Goal: Information Seeking & Learning: Learn about a topic

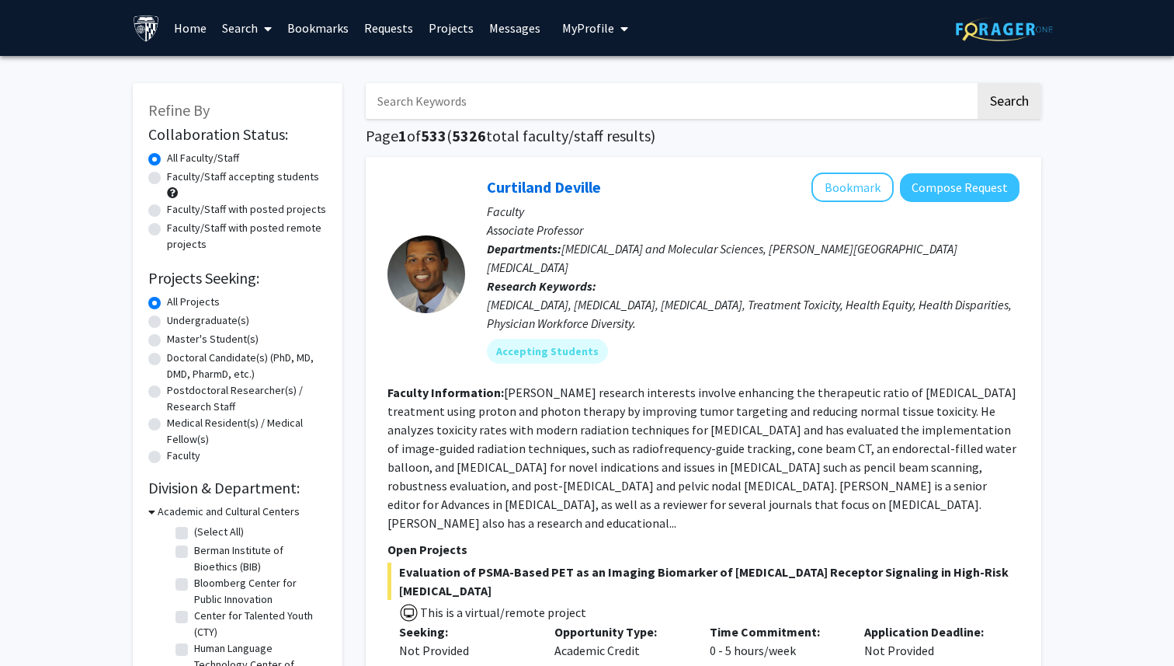
click at [575, 113] on input "Search Keywords" at bounding box center [671, 101] width 610 height 36
type input "[PERSON_NAME]"
click at [978, 83] on button "Search" at bounding box center [1010, 101] width 64 height 36
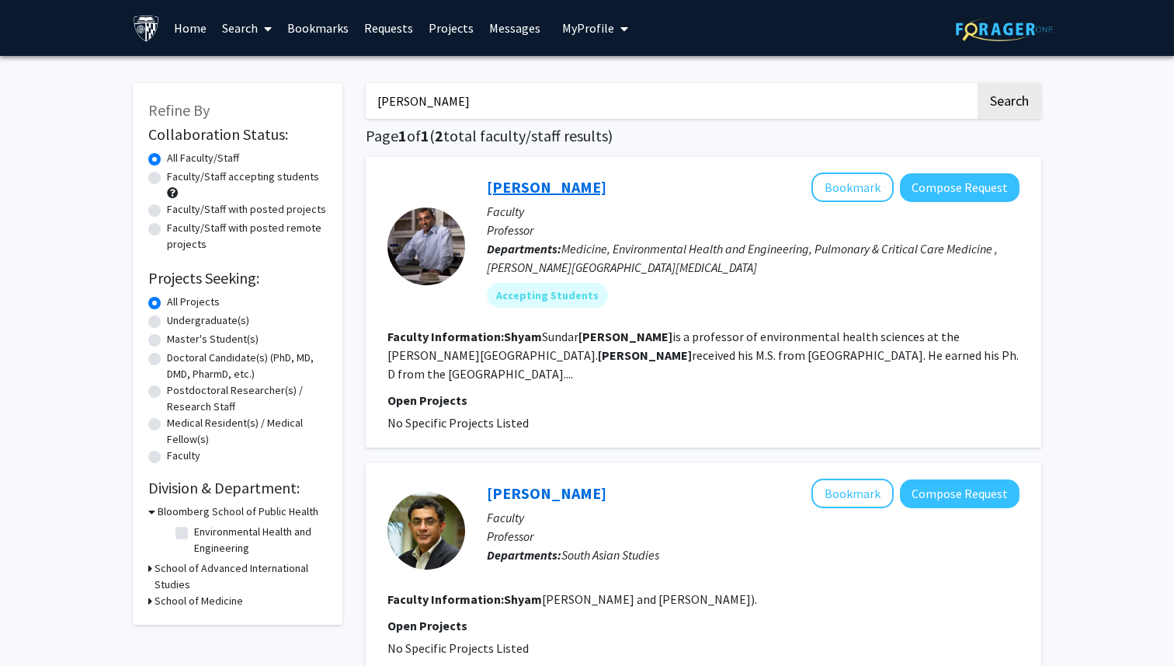
click at [548, 190] on link "[PERSON_NAME]" at bounding box center [547, 186] width 120 height 19
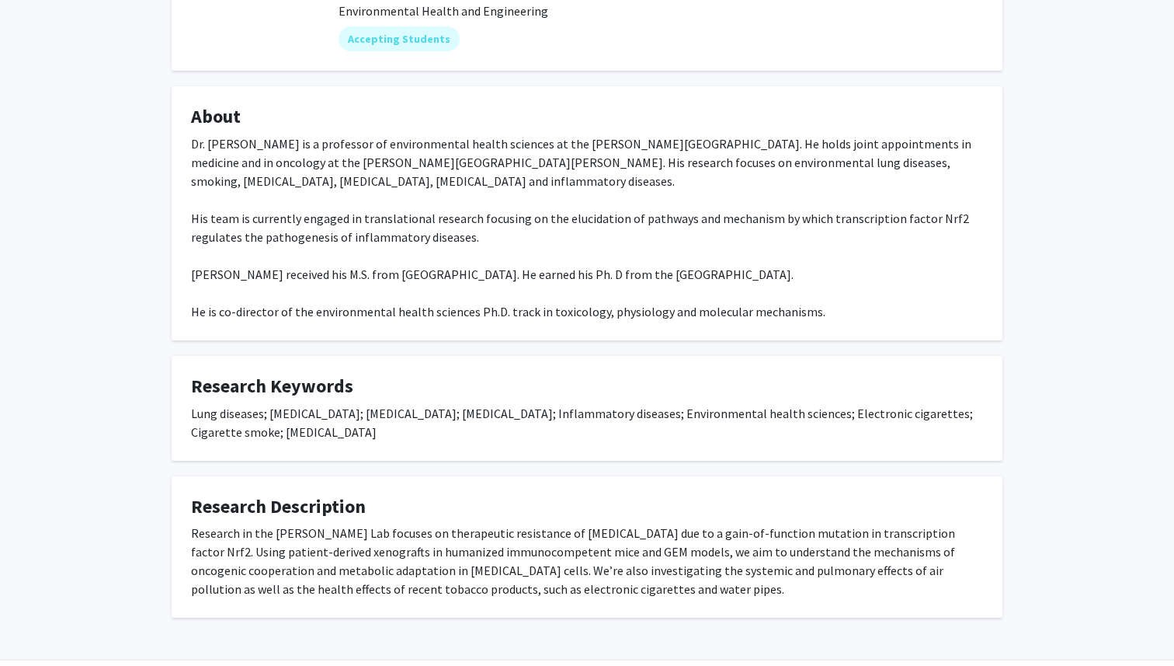
scroll to position [216, 0]
click at [673, 475] on fg-card "Research Description Research in the [PERSON_NAME] Lab focuses on therapeutic r…" at bounding box center [587, 546] width 831 height 142
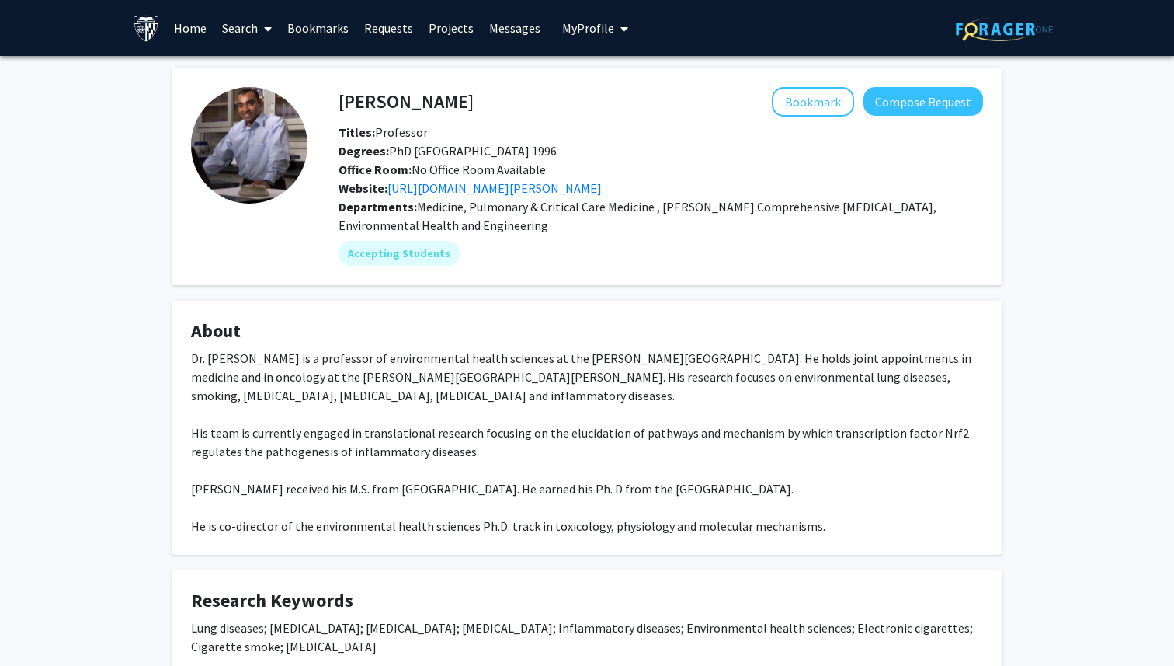
click at [1014, 381] on div "[PERSON_NAME] Bookmark Compose Request Titles: Professor Degrees: PhD Indian In…" at bounding box center [587, 450] width 854 height 764
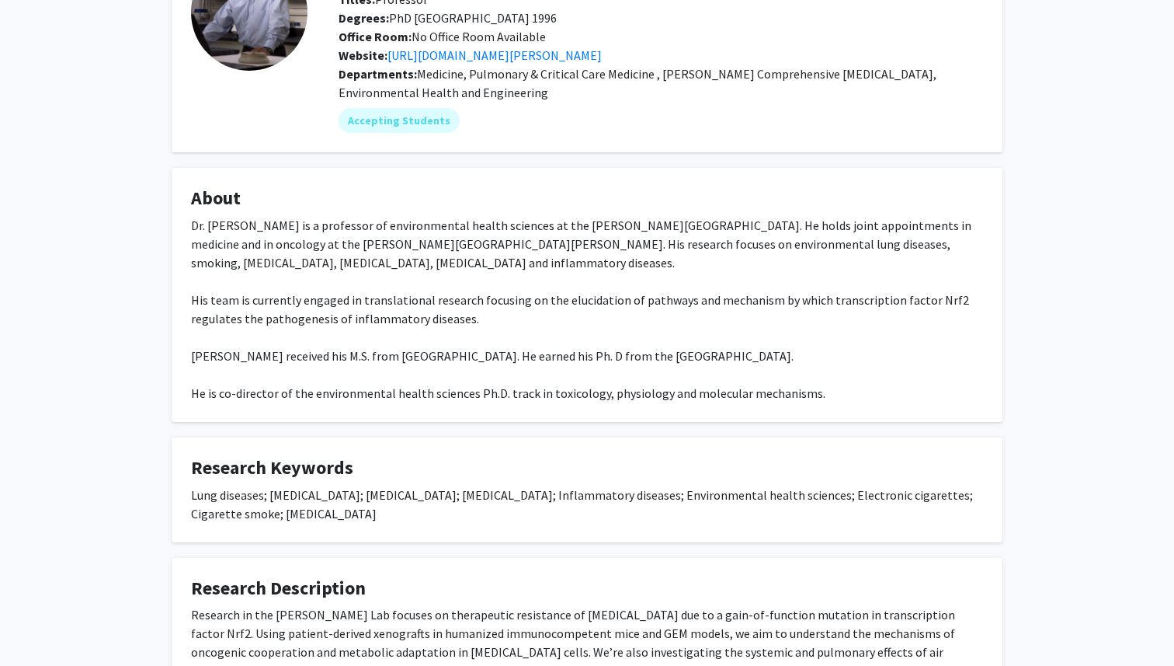
scroll to position [237, 0]
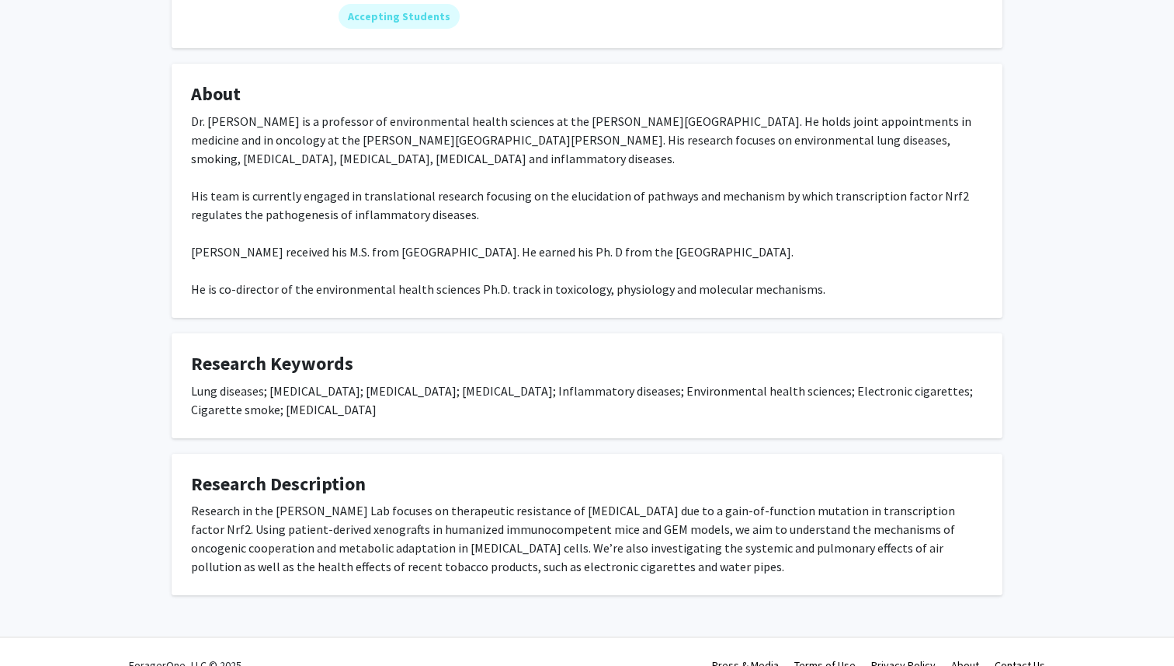
click at [1056, 264] on div "[PERSON_NAME] Bookmark Compose Request Titles: Professor Degrees: PhD Indian In…" at bounding box center [587, 232] width 1174 height 826
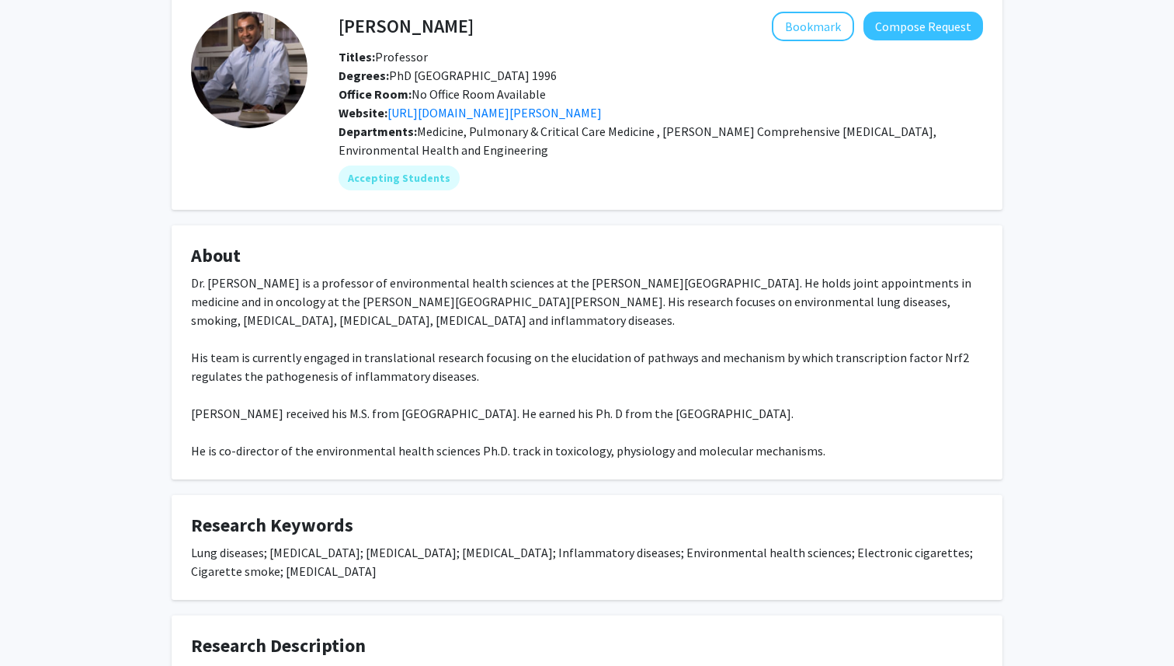
scroll to position [245, 0]
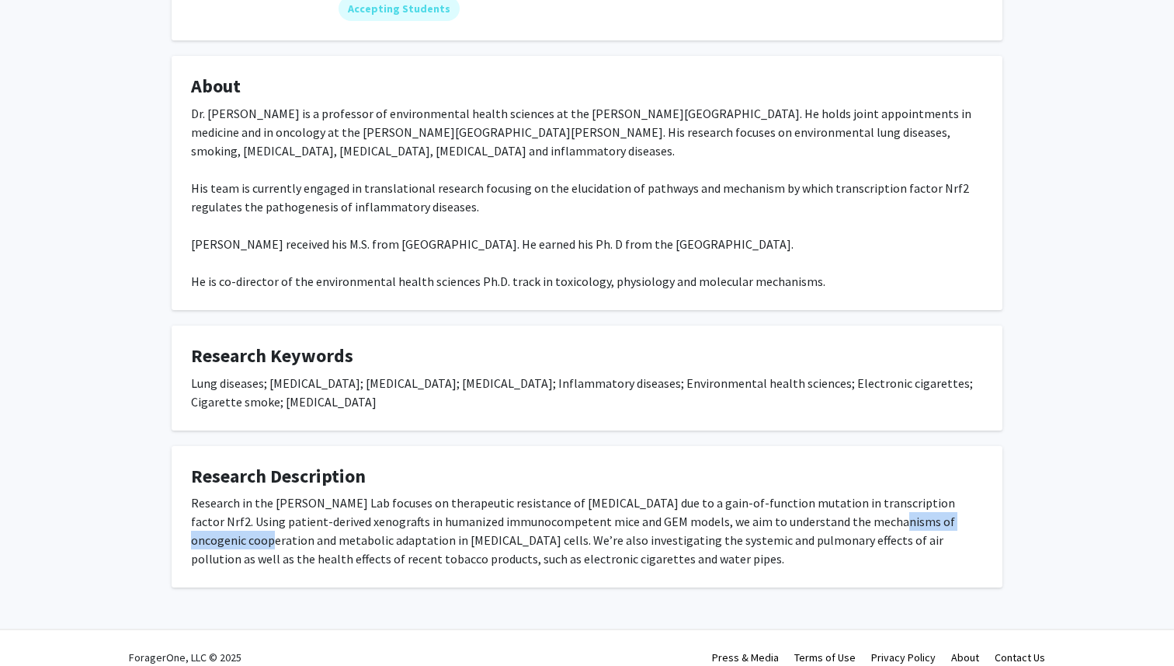
drag, startPoint x: 968, startPoint y: 503, endPoint x: 843, endPoint y: 503, distance: 125.1
click at [843, 503] on div "Research in the [PERSON_NAME] Lab focuses on therapeutic resistance of [MEDICAL…" at bounding box center [587, 530] width 792 height 75
copy div "oncogenic cooperation a"
drag, startPoint x: 303, startPoint y: 524, endPoint x: 162, endPoint y: 524, distance: 141.4
click at [162, 524] on div "[PERSON_NAME] Bookmark Compose Request Titles: Professor Degrees: PhD Indian In…" at bounding box center [587, 205] width 854 height 764
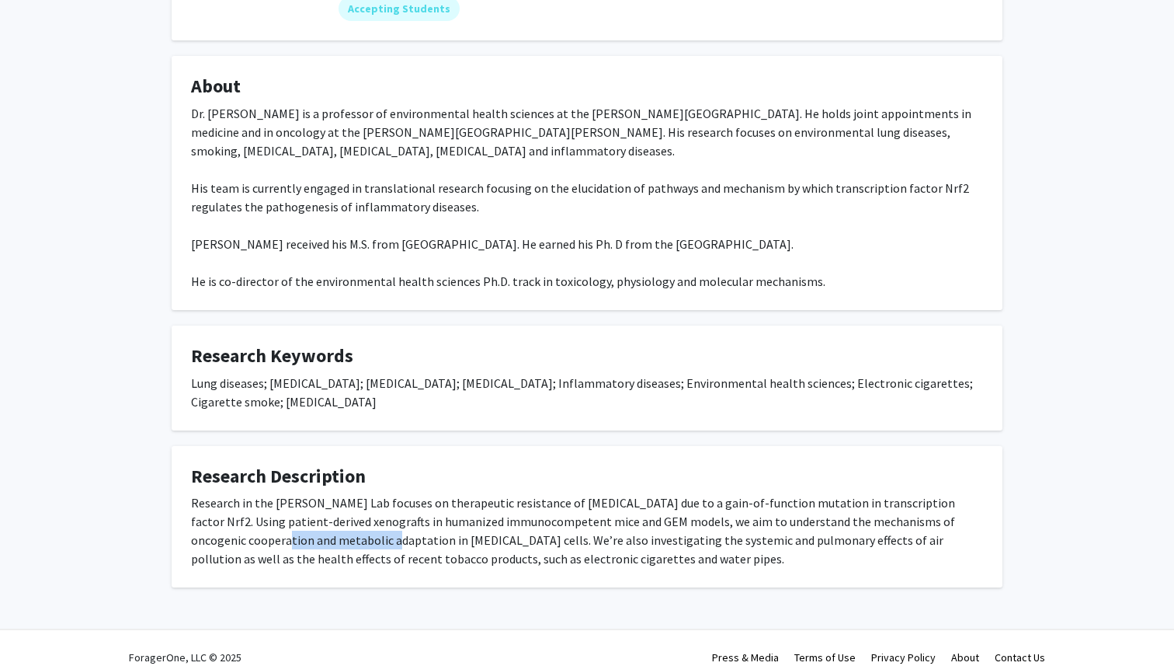
copy div "metabolic adaptation"
